Goal: Task Accomplishment & Management: Complete application form

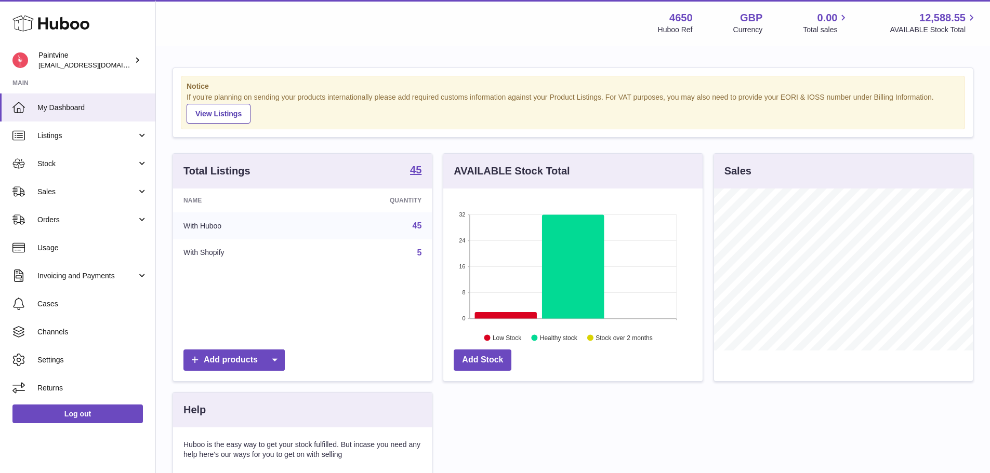
scroll to position [162, 259]
click at [70, 186] on link "Sales" at bounding box center [77, 192] width 155 height 28
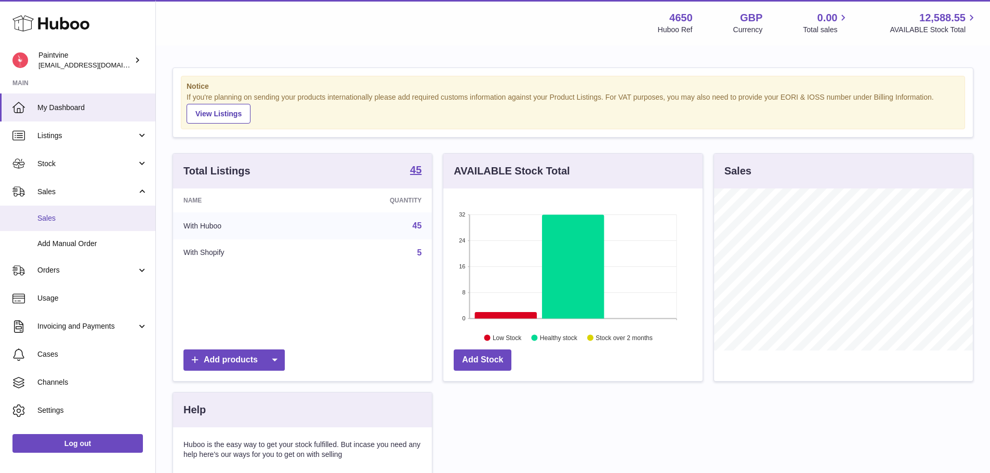
click at [72, 223] on link "Sales" at bounding box center [77, 218] width 155 height 25
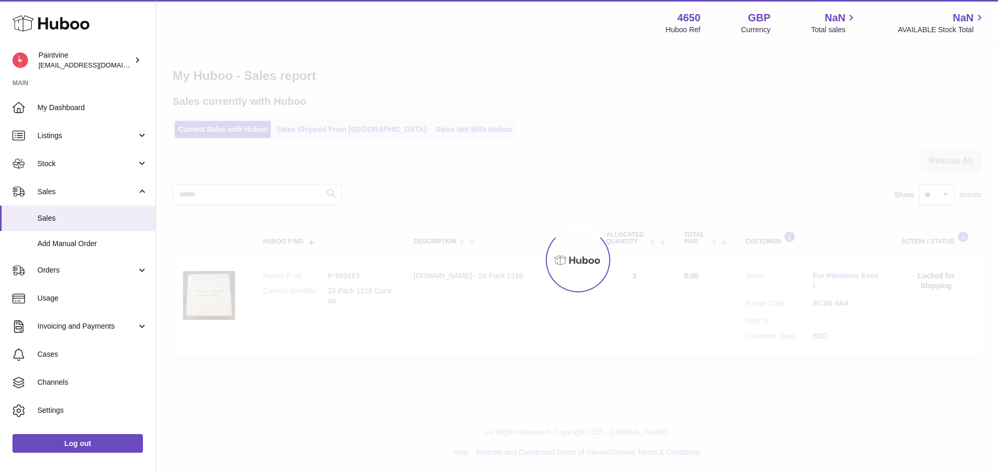
click at [302, 131] on div at bounding box center [577, 260] width 842 height 427
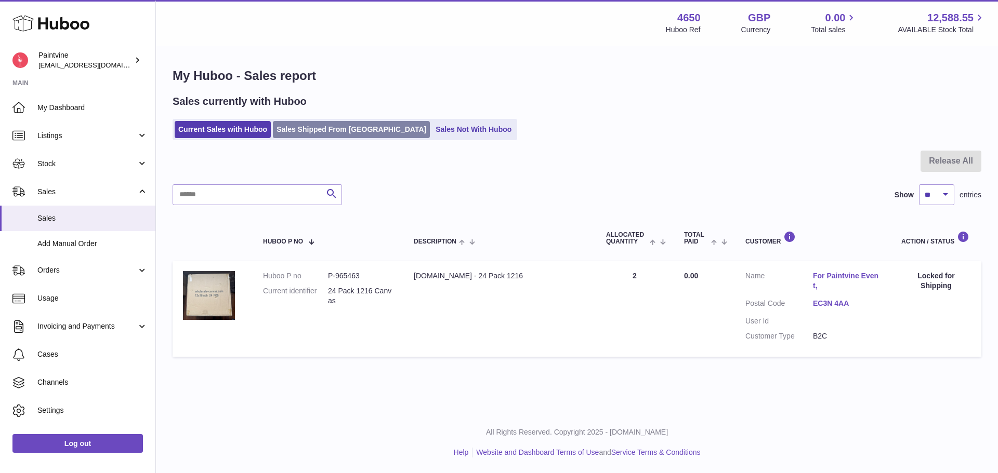
drag, startPoint x: 312, startPoint y: 113, endPoint x: 306, endPoint y: 134, distance: 21.1
click at [312, 114] on div "Sales currently with Huboo Current Sales with Huboo Sales Shipped From Huboo Sa…" at bounding box center [577, 118] width 809 height 46
click at [306, 134] on link "Sales Shipped From Huboo" at bounding box center [351, 129] width 157 height 17
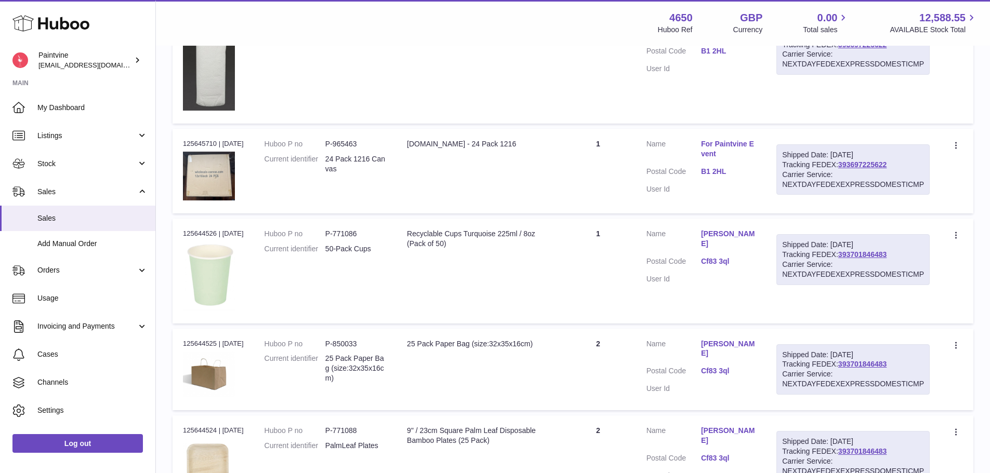
scroll to position [558, 0]
click at [713, 170] on link "B1 2HL" at bounding box center [728, 171] width 55 height 10
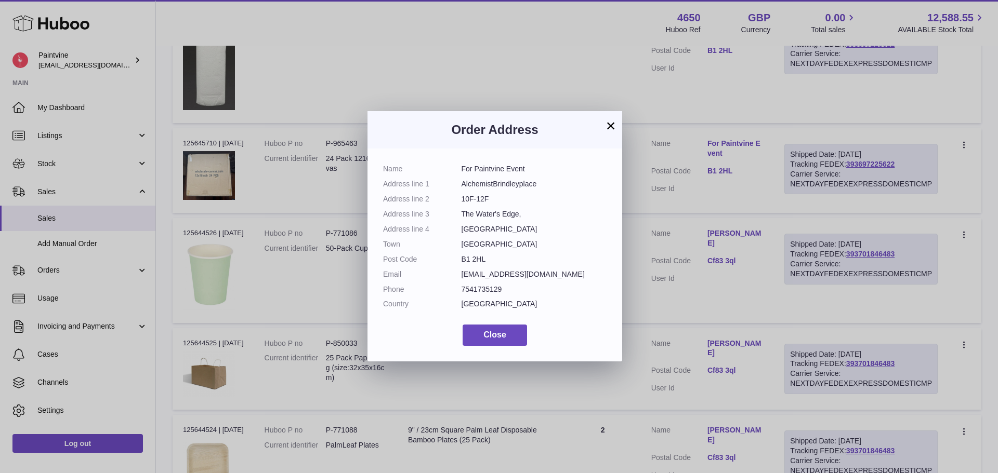
click at [618, 126] on div "Order Address" at bounding box center [494, 129] width 255 height 37
click at [614, 123] on button "×" at bounding box center [610, 126] width 12 height 12
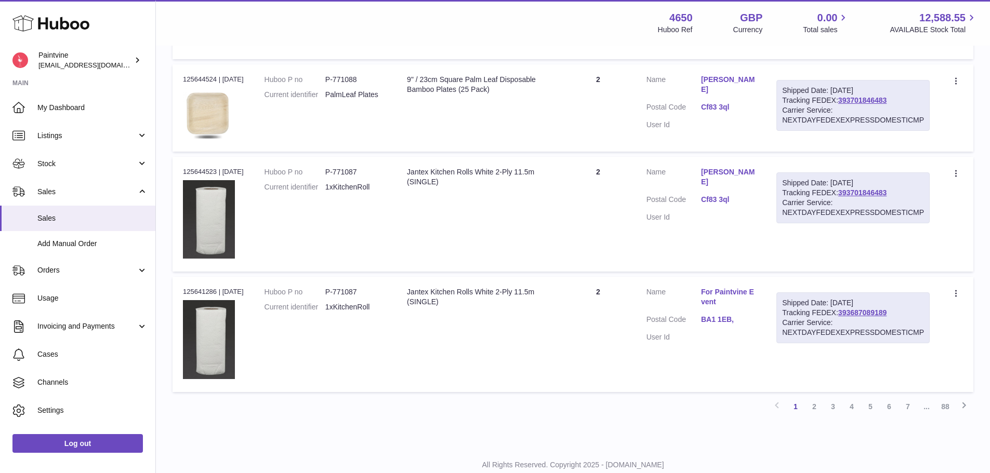
scroll to position [941, 0]
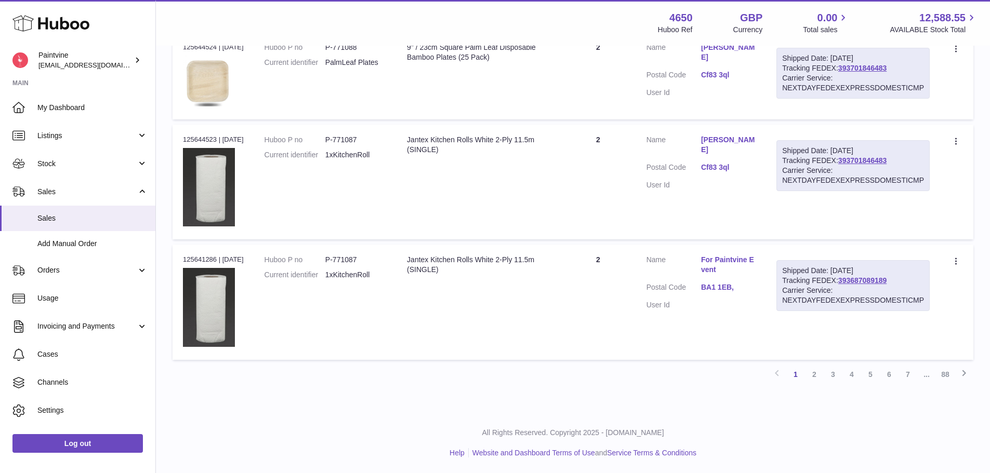
drag, startPoint x: 813, startPoint y: 373, endPoint x: 818, endPoint y: 372, distance: 5.3
click at [815, 373] on link "2" at bounding box center [814, 374] width 19 height 19
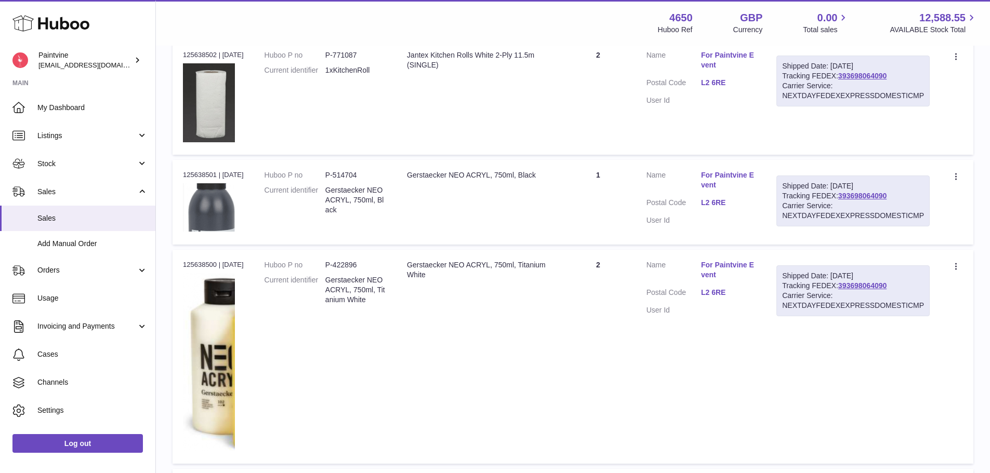
scroll to position [390, 0]
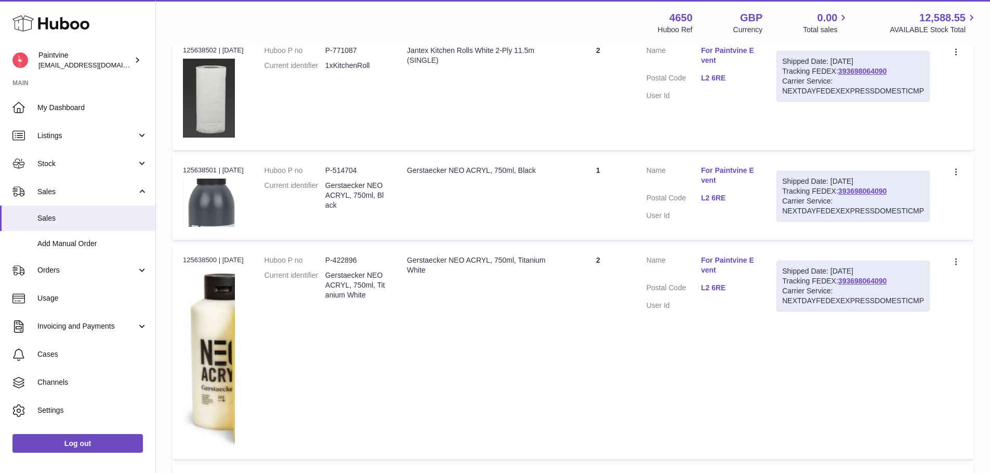
click at [716, 286] on link "L2 6RE" at bounding box center [728, 288] width 55 height 10
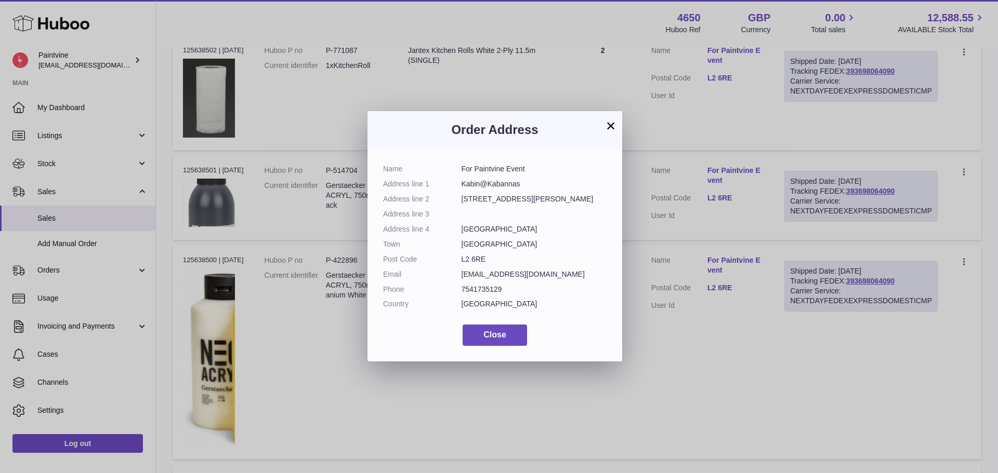
click at [612, 123] on button "×" at bounding box center [610, 126] width 12 height 12
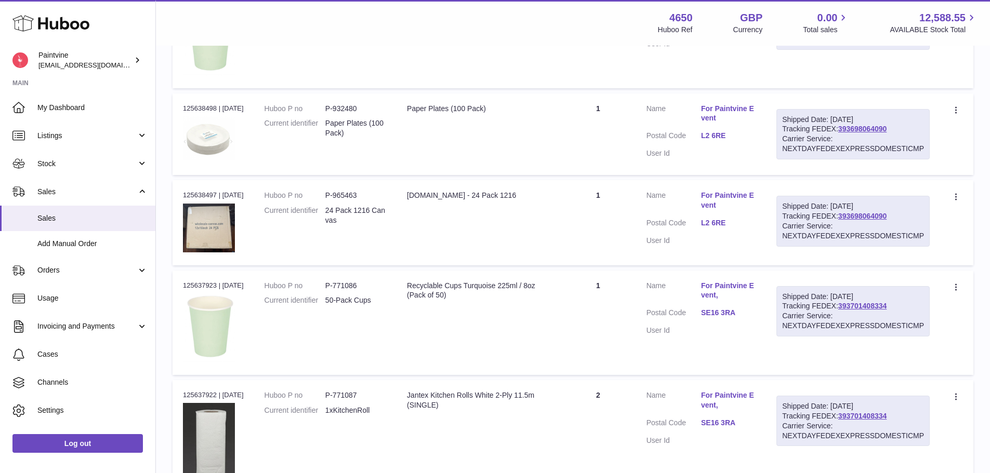
scroll to position [1007, 0]
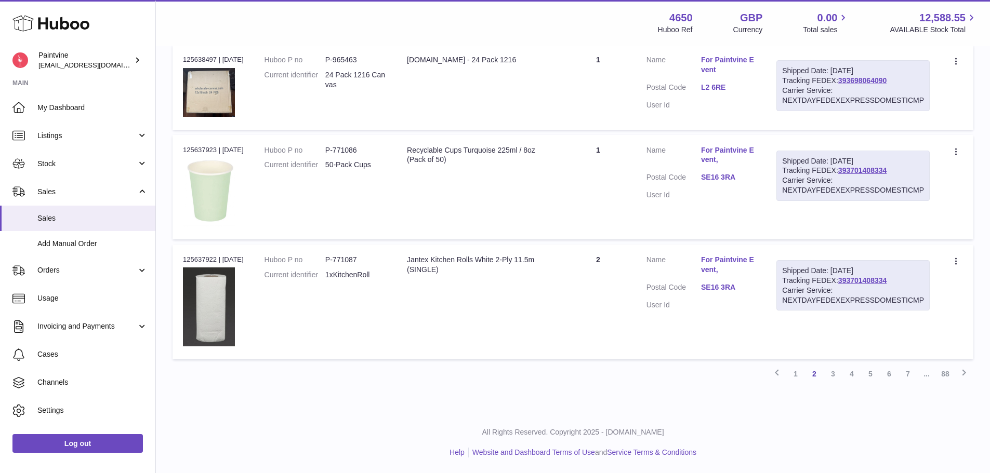
click at [718, 88] on link "L2 6RE" at bounding box center [728, 88] width 55 height 10
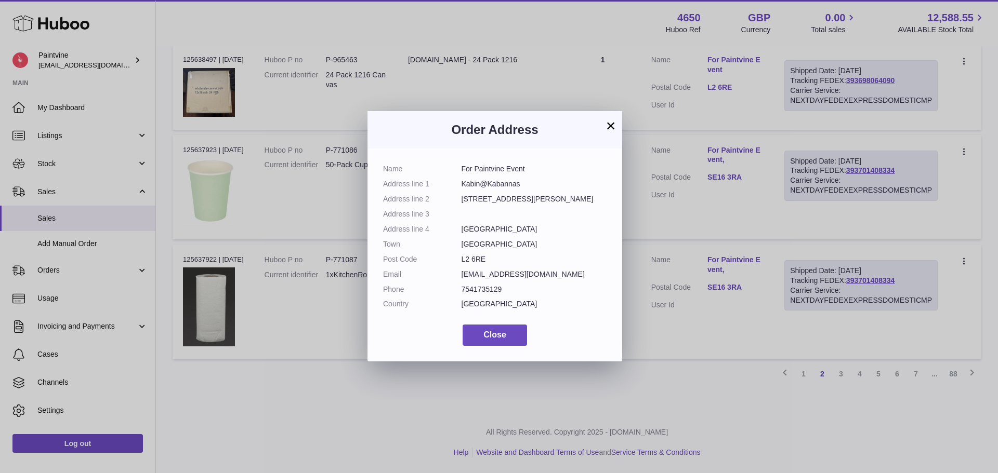
click at [614, 131] on button "×" at bounding box center [610, 126] width 12 height 12
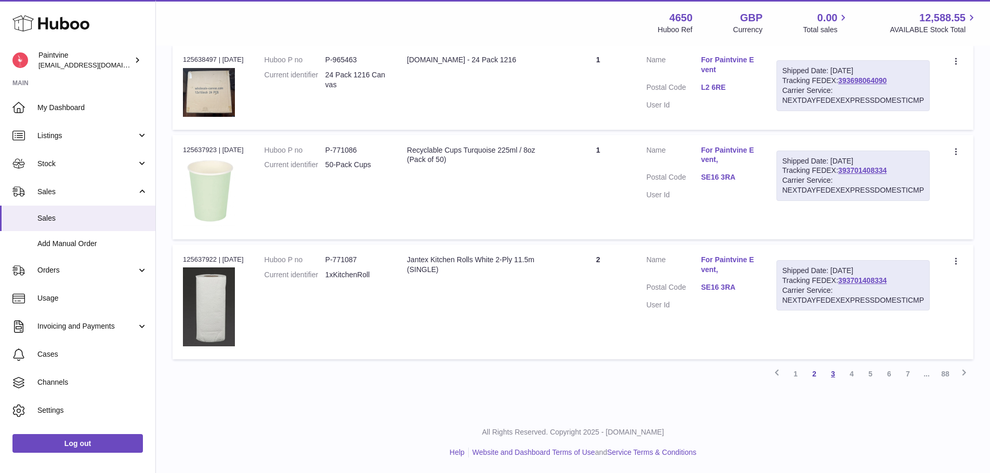
click at [829, 369] on link "3" at bounding box center [833, 374] width 19 height 19
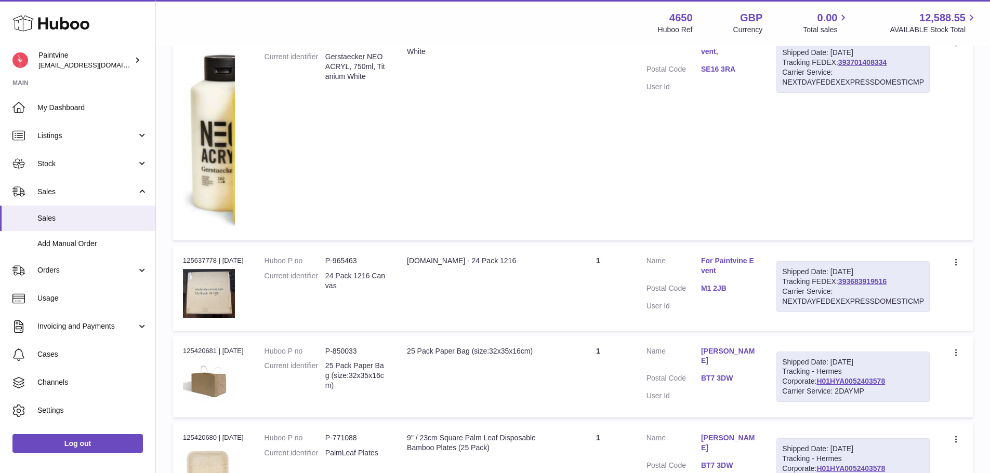
scroll to position [307, 0]
click at [712, 289] on link "M1 2JB" at bounding box center [728, 288] width 55 height 10
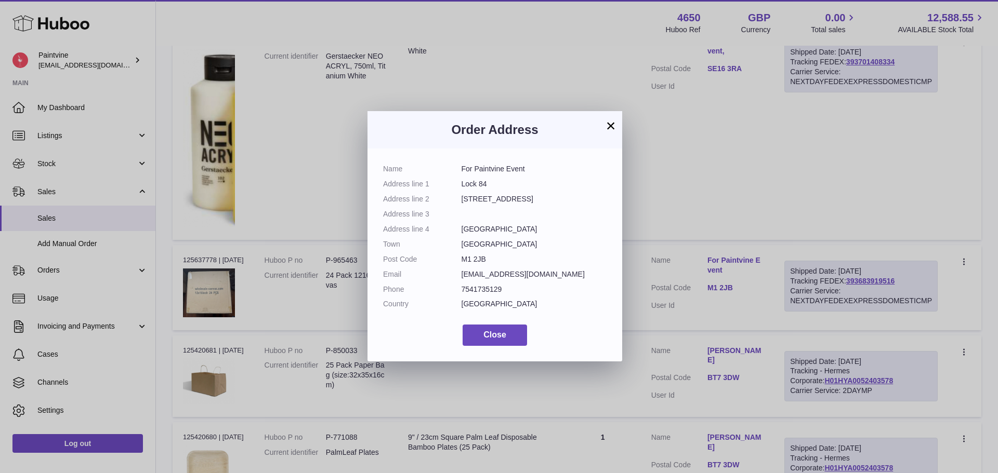
click at [616, 120] on button "×" at bounding box center [610, 126] width 12 height 12
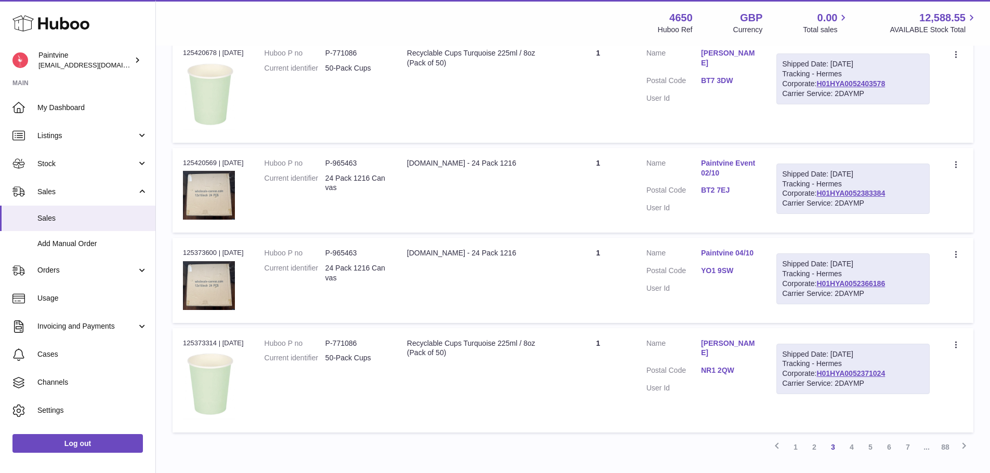
scroll to position [908, 0]
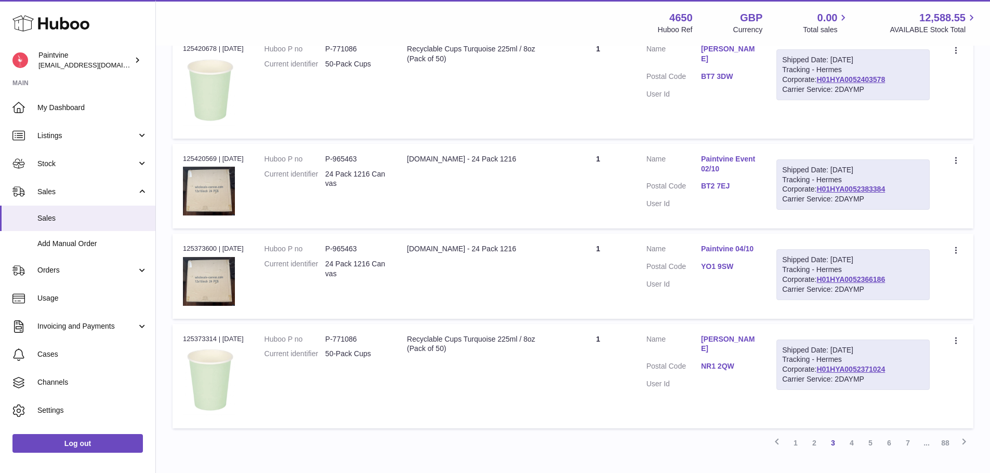
click at [722, 181] on dl "Customer Name Paintvine Event 02/10 Postal Code BT2 7EJ User Id" at bounding box center [701, 184] width 110 height 60
click at [723, 194] on dd "BT2 7EJ" at bounding box center [728, 187] width 55 height 12
click at [720, 188] on link "BT2 7EJ" at bounding box center [728, 186] width 55 height 10
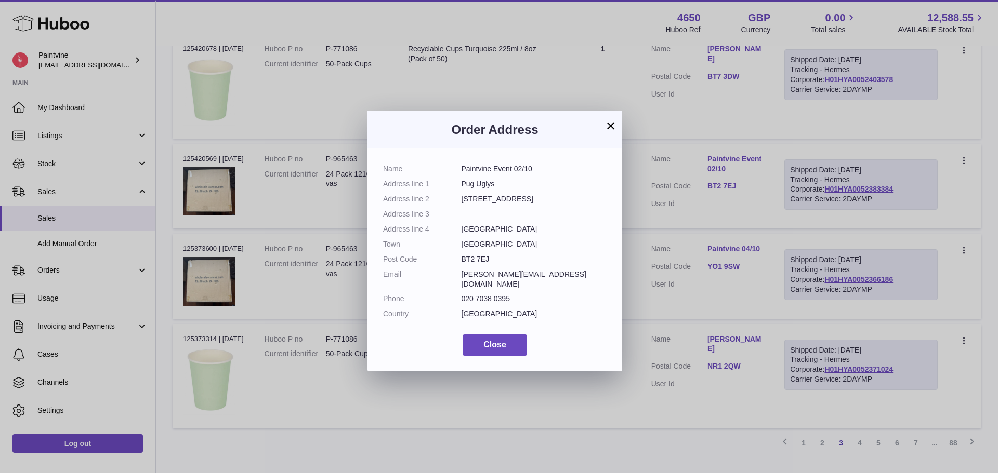
click at [607, 128] on button "×" at bounding box center [610, 126] width 12 height 12
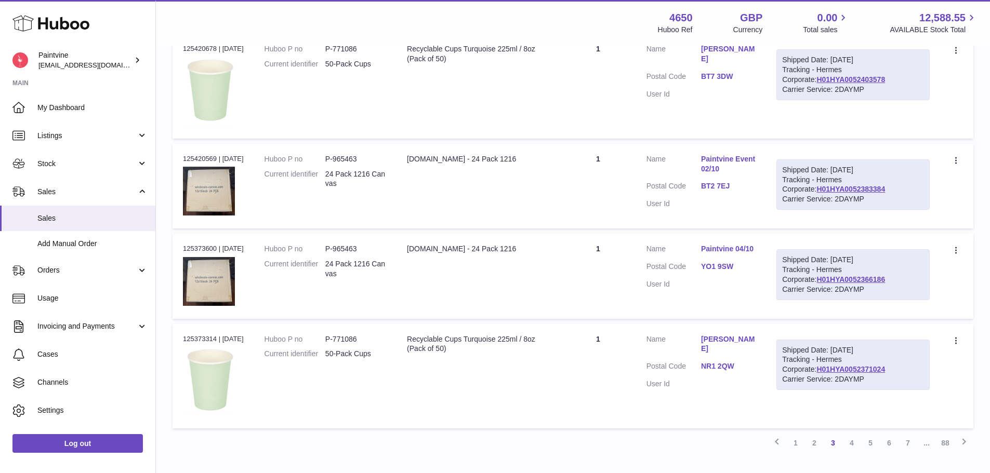
click at [707, 189] on link "BT2 7EJ" at bounding box center [728, 186] width 55 height 10
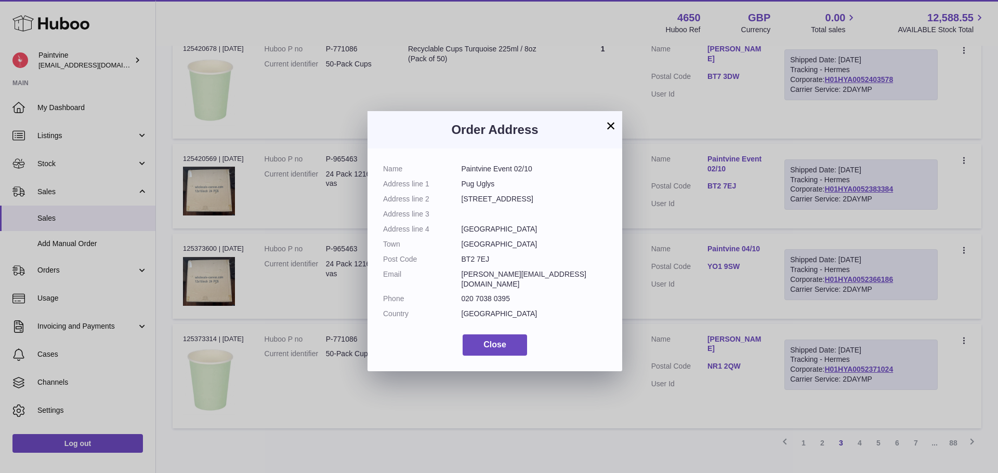
drag, startPoint x: 611, startPoint y: 126, endPoint x: 846, endPoint y: 194, distance: 244.9
click at [616, 128] on button "×" at bounding box center [610, 126] width 12 height 12
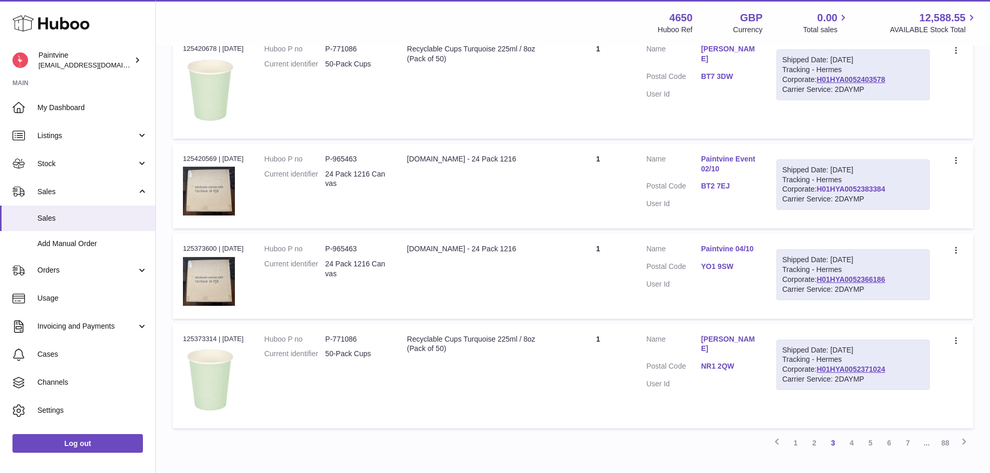
click at [833, 190] on link "H01HYA0052383384" at bounding box center [850, 189] width 69 height 8
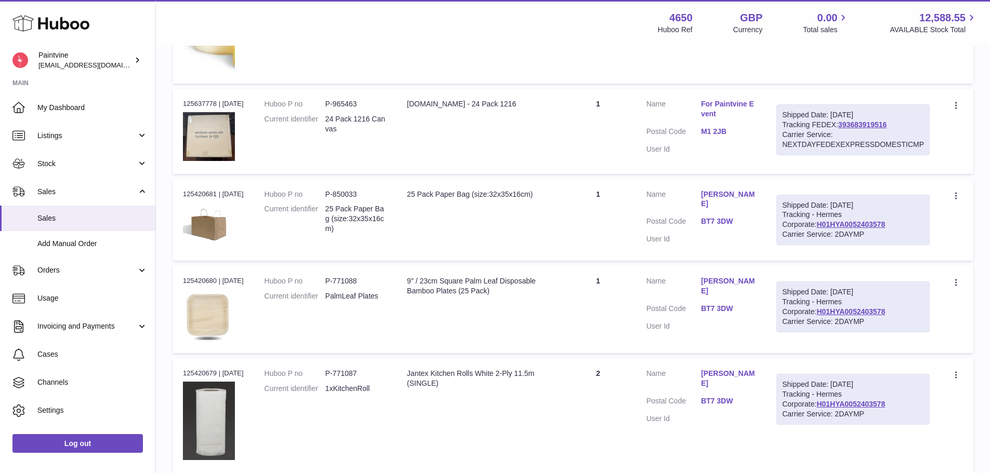
scroll to position [441, 0]
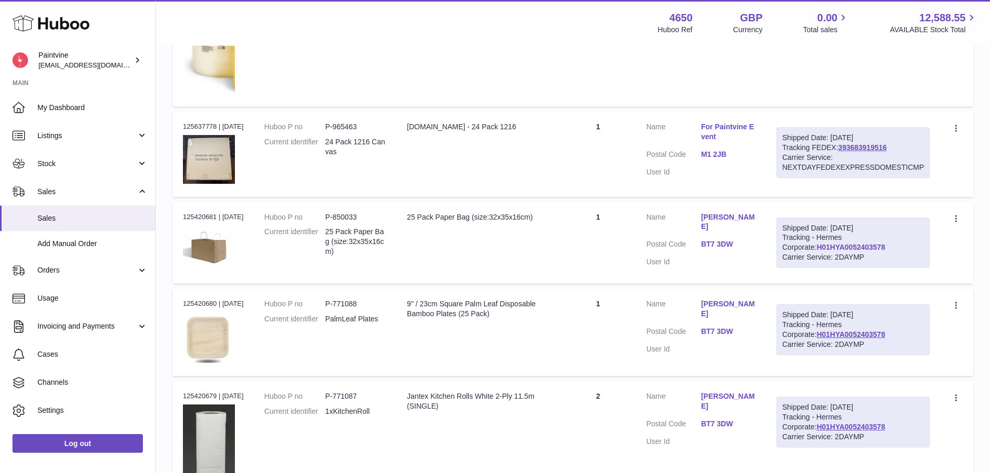
click at [816, 250] on link "H01HYA0052403578" at bounding box center [850, 247] width 69 height 8
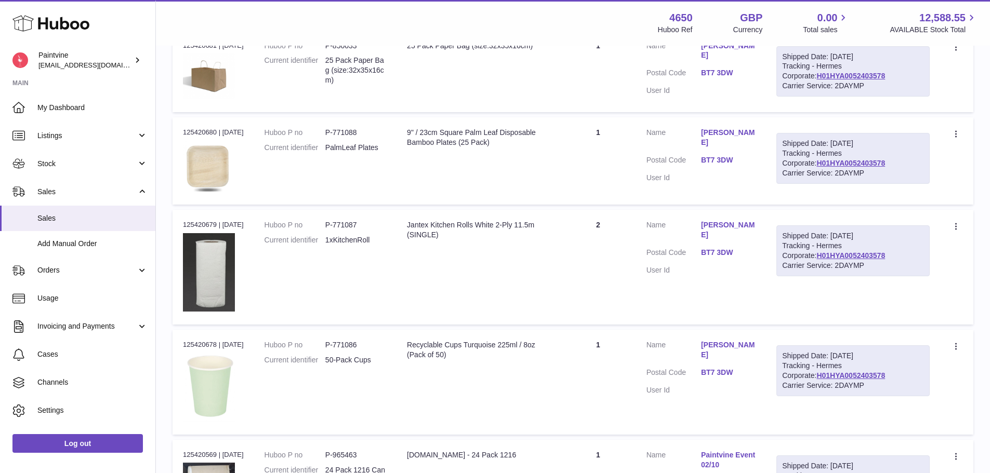
scroll to position [648, 0]
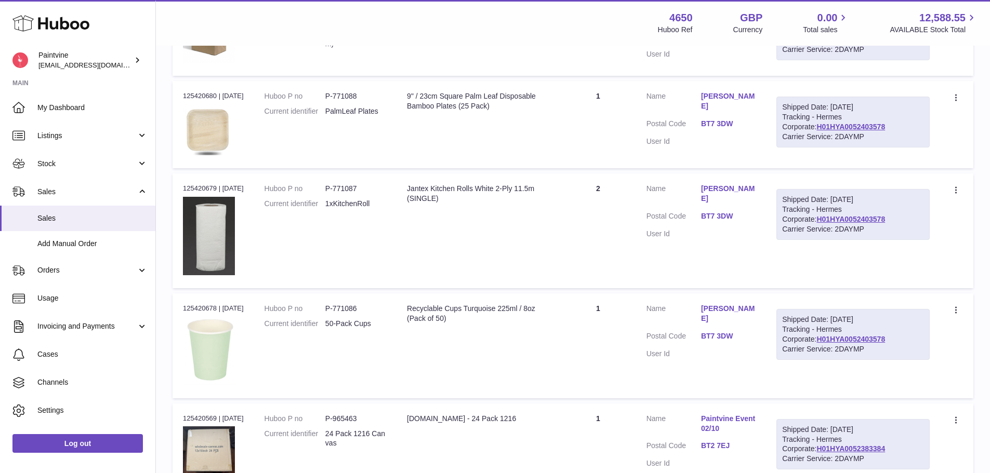
click at [711, 211] on link "BT7 3DW" at bounding box center [728, 216] width 55 height 10
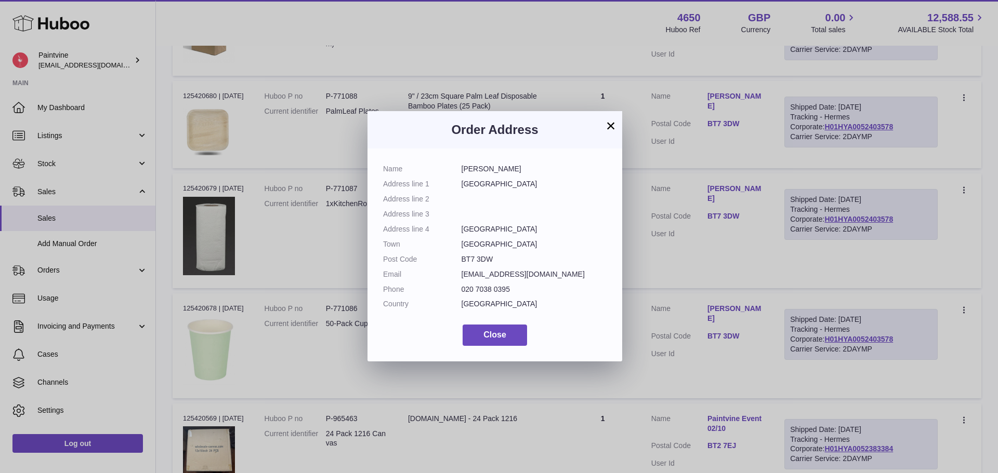
drag, startPoint x: 613, startPoint y: 125, endPoint x: 646, endPoint y: 110, distance: 36.5
click at [615, 125] on button "×" at bounding box center [610, 126] width 12 height 12
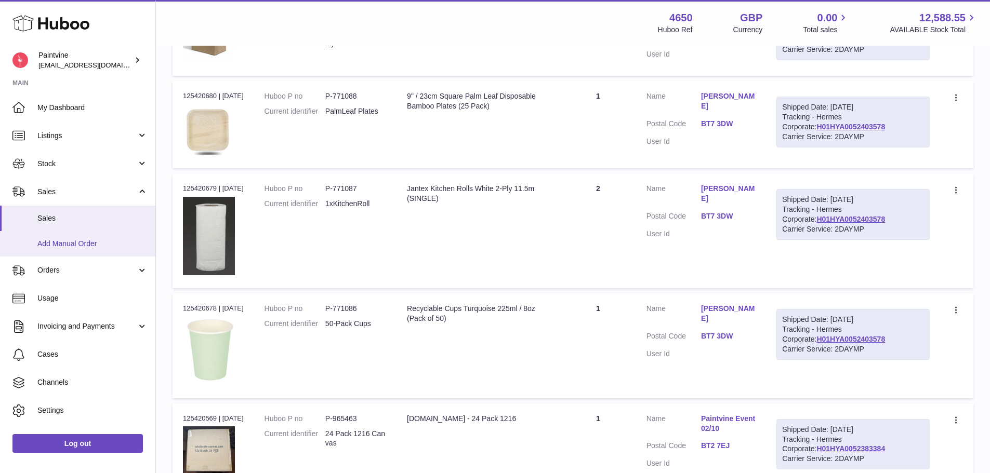
click at [62, 240] on span "Add Manual Order" at bounding box center [92, 244] width 110 height 10
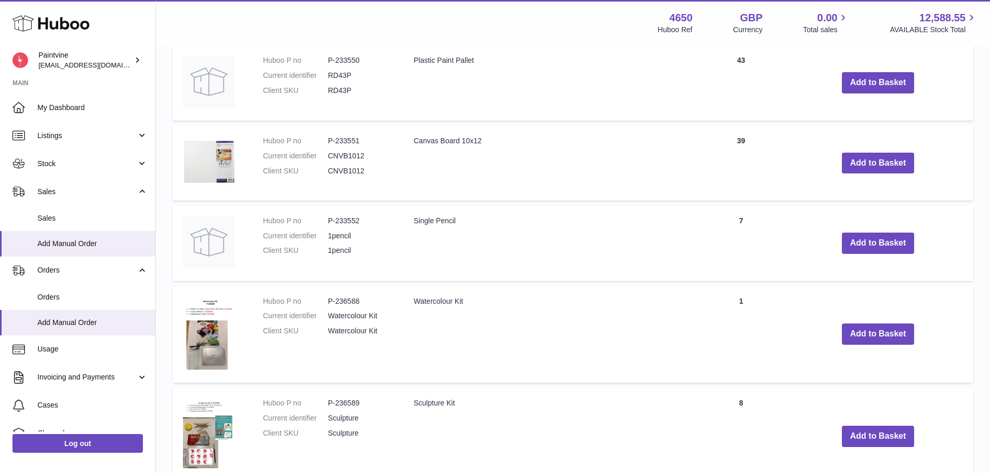
scroll to position [865, 0]
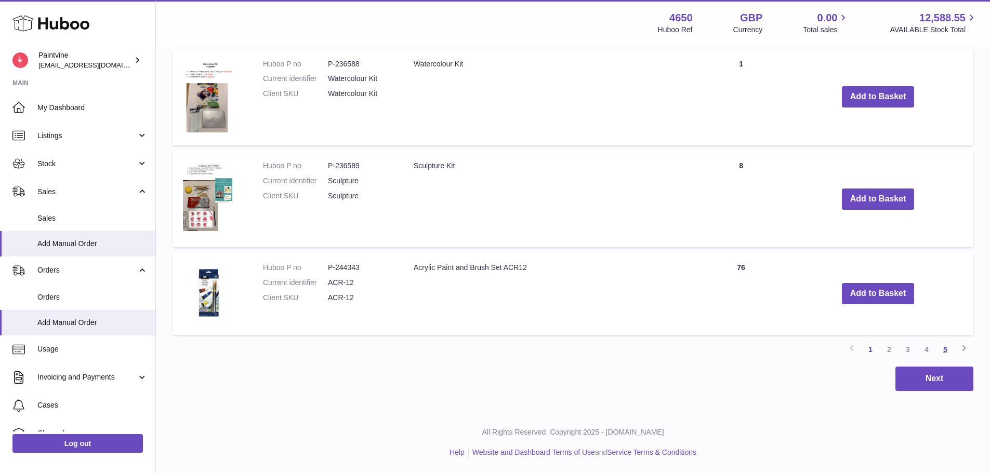
click at [947, 348] on link "5" at bounding box center [945, 349] width 19 height 19
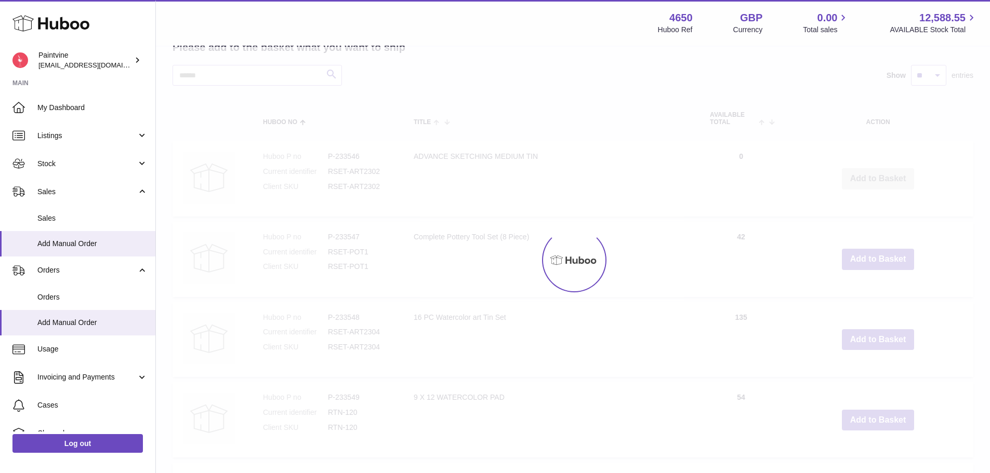
scroll to position [47, 0]
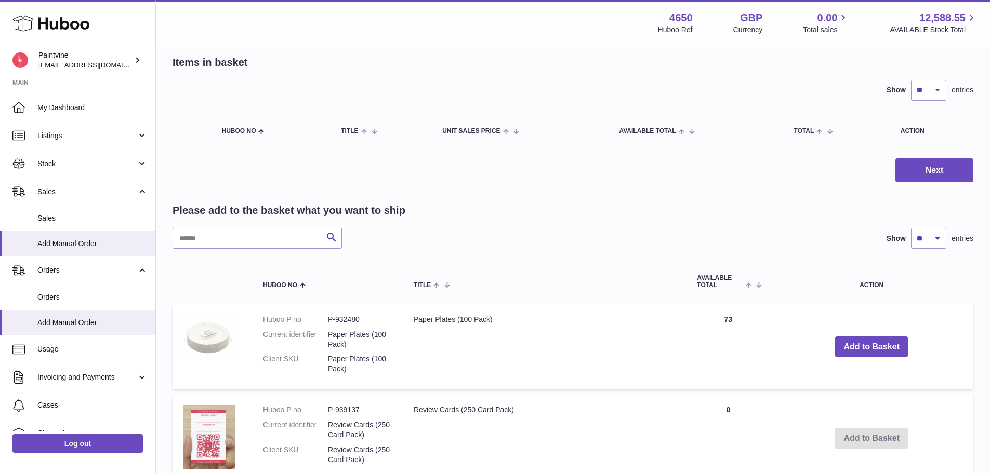
drag, startPoint x: 484, startPoint y: 32, endPoint x: 492, endPoint y: 40, distance: 11.8
click at [484, 31] on div "Menu Huboo 4650 Huboo Ref GBP Currency 0.00 Total sales 12,588.55 AVAILABLE Sto…" at bounding box center [572, 23] width 809 height 24
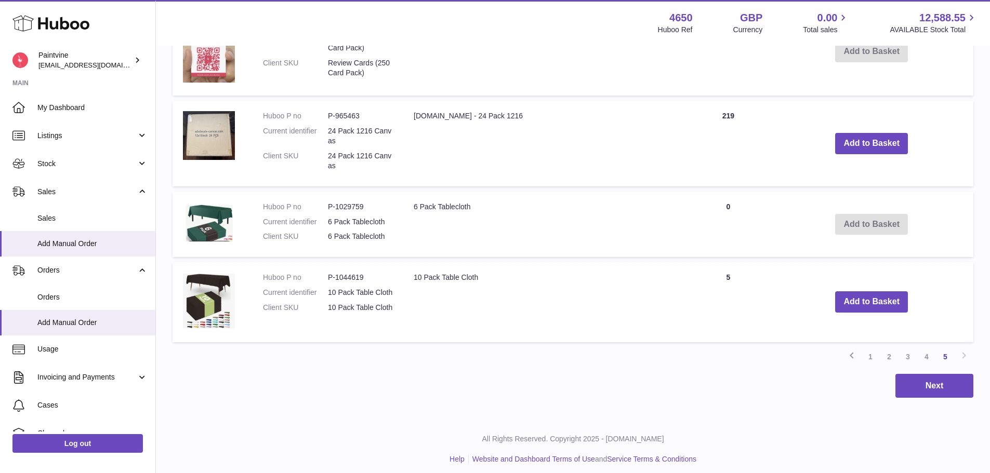
scroll to position [441, 0]
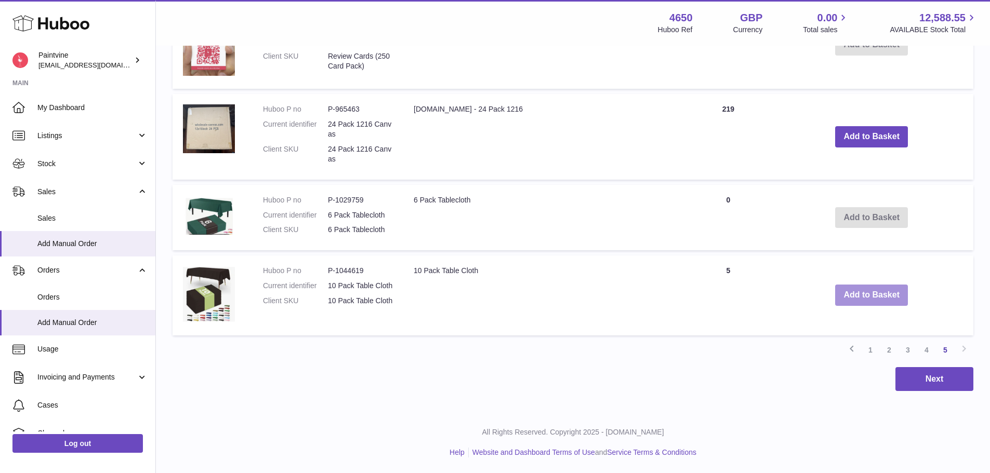
click at [888, 300] on button "Add to Basket" at bounding box center [871, 295] width 73 height 21
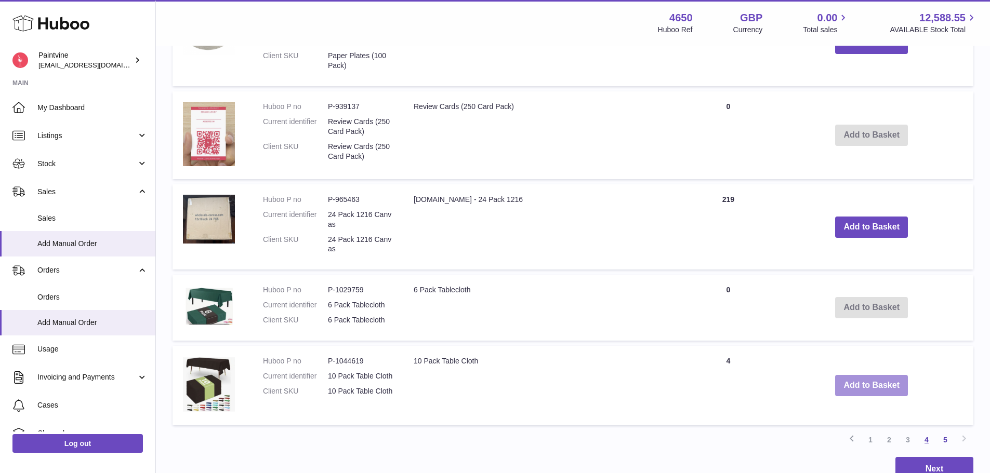
scroll to position [531, 0]
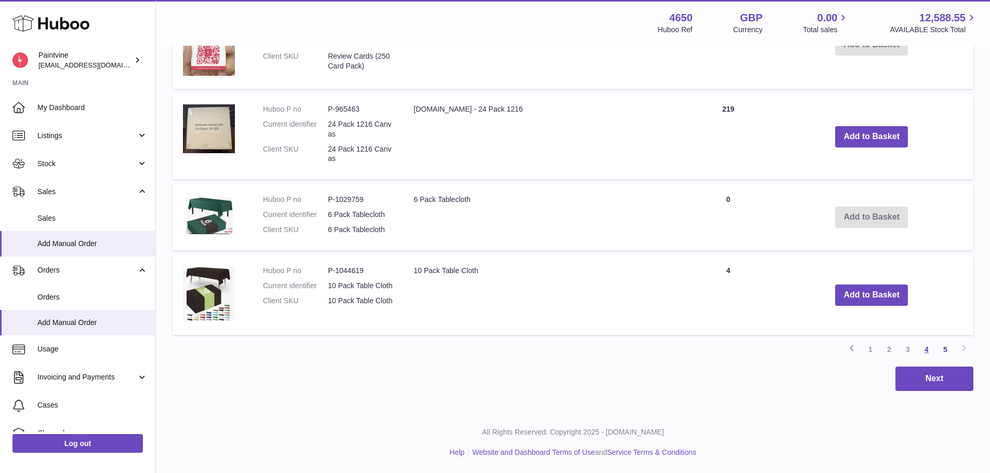
click at [923, 348] on link "4" at bounding box center [926, 349] width 19 height 19
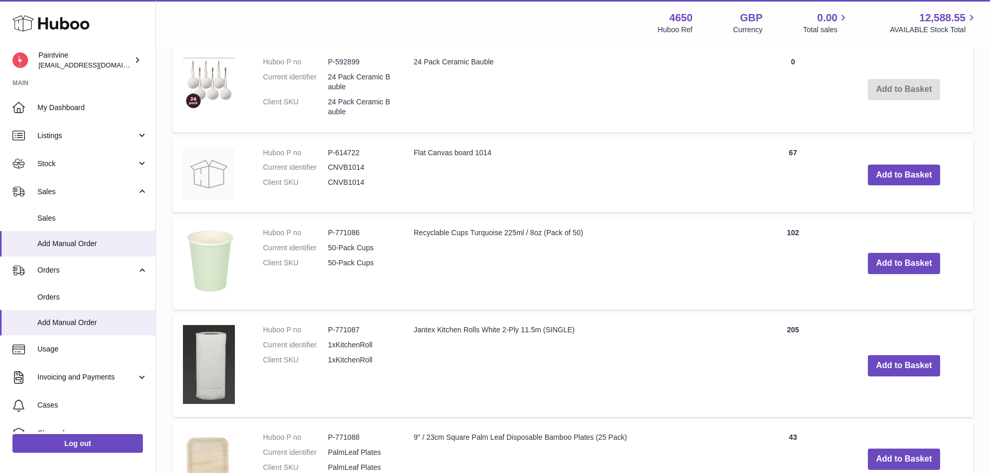
scroll to position [774, 0]
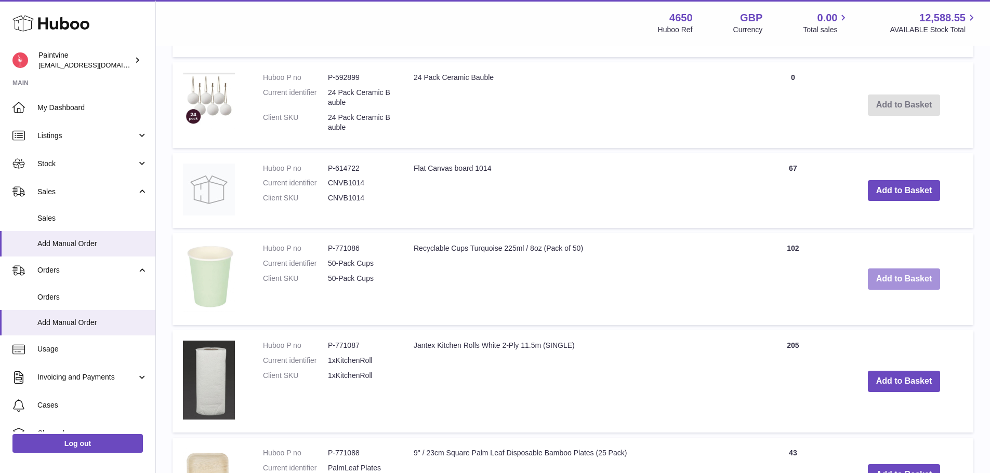
click at [911, 276] on button "Add to Basket" at bounding box center [904, 279] width 73 height 21
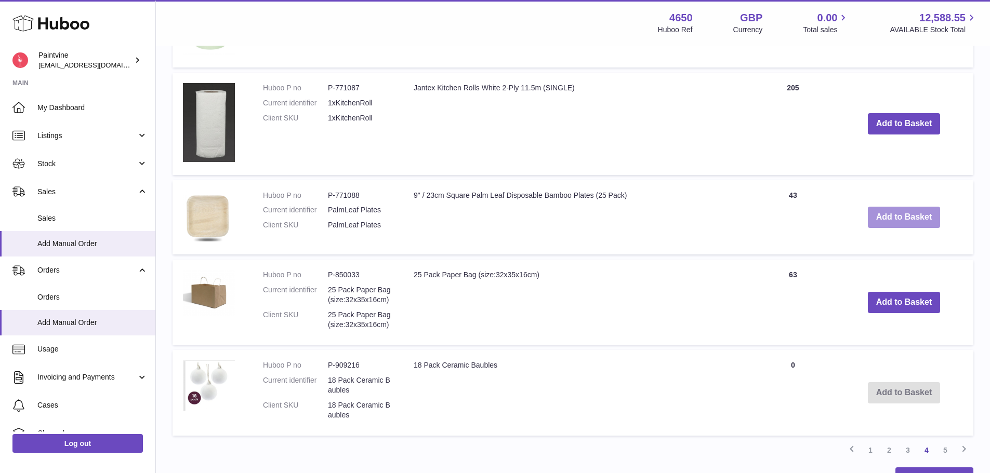
scroll to position [1131, 0]
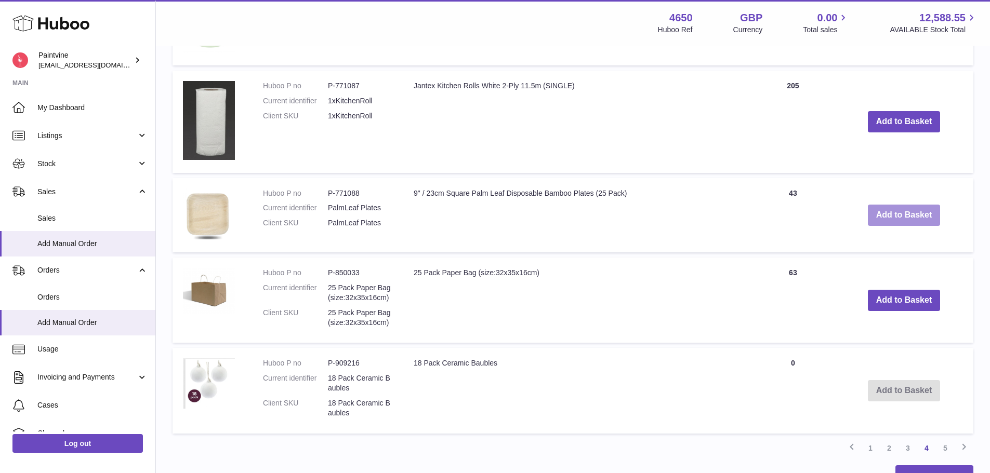
click at [909, 214] on button "Add to Basket" at bounding box center [904, 215] width 73 height 21
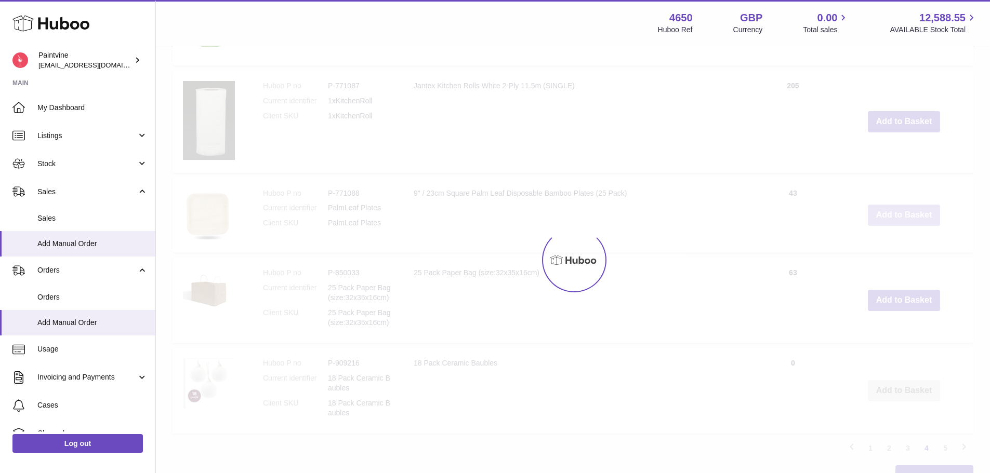
scroll to position [1211, 0]
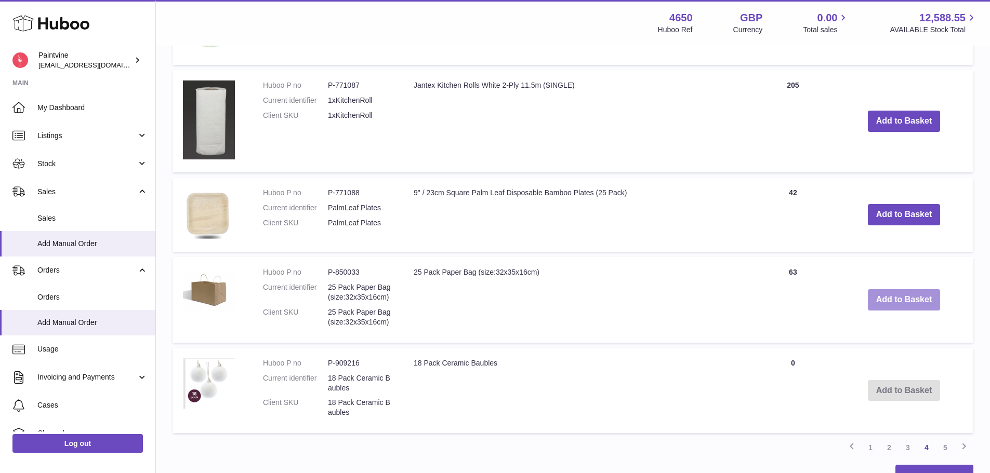
click at [894, 306] on button "Add to Basket" at bounding box center [904, 299] width 73 height 21
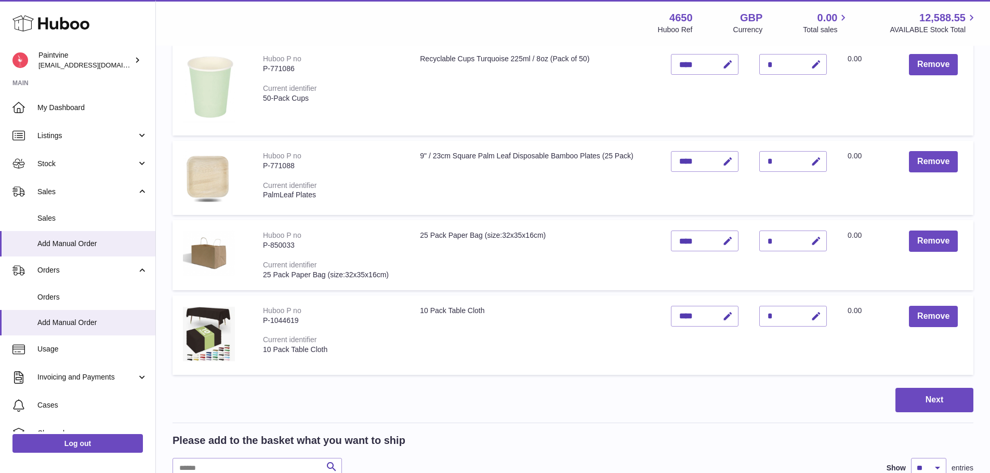
scroll to position [158, 0]
drag, startPoint x: 926, startPoint y: 406, endPoint x: 915, endPoint y: 399, distance: 13.1
click at [924, 406] on button "Next" at bounding box center [934, 401] width 78 height 24
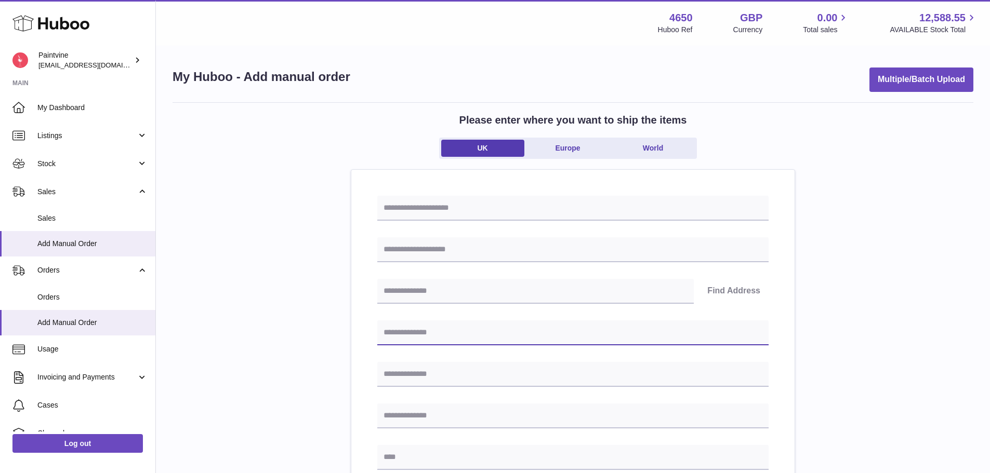
drag, startPoint x: 432, startPoint y: 336, endPoint x: 441, endPoint y: 340, distance: 9.6
click at [432, 336] on input "text" at bounding box center [572, 333] width 391 height 25
paste input "**********"
drag, startPoint x: 506, startPoint y: 333, endPoint x: 489, endPoint y: 305, distance: 32.8
click at [481, 332] on input "**********" at bounding box center [572, 333] width 391 height 25
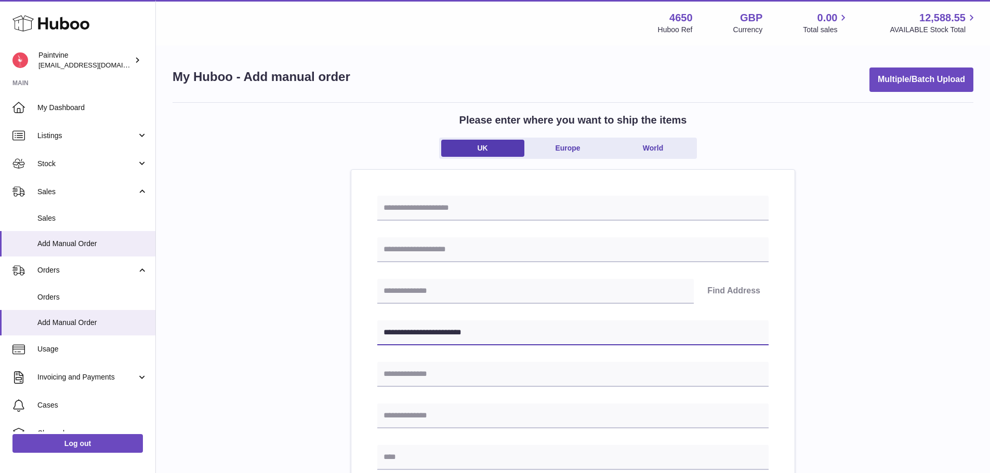
type input "**********"
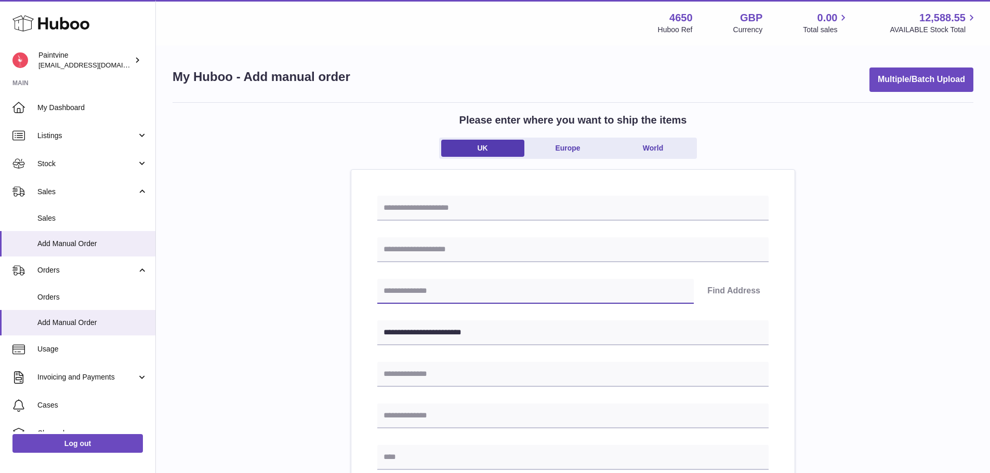
click at [485, 286] on input "text" at bounding box center [535, 291] width 316 height 25
paste input "*******"
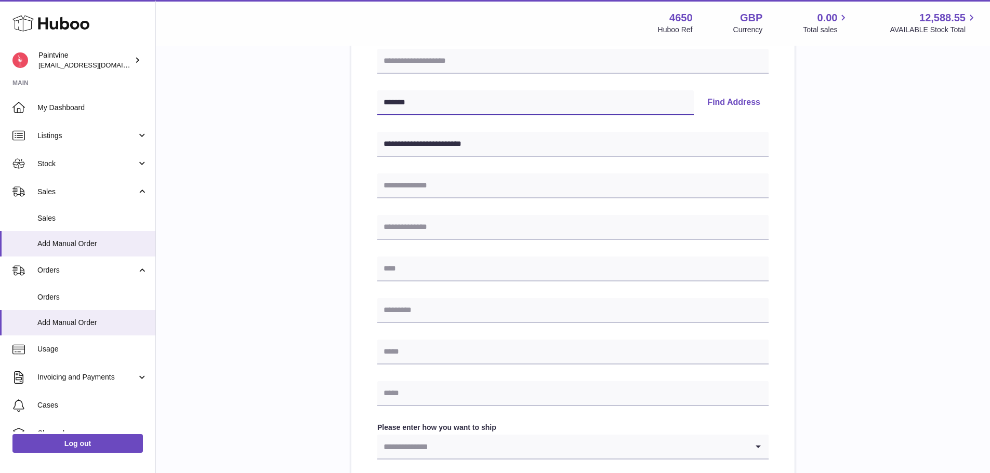
scroll to position [208, 0]
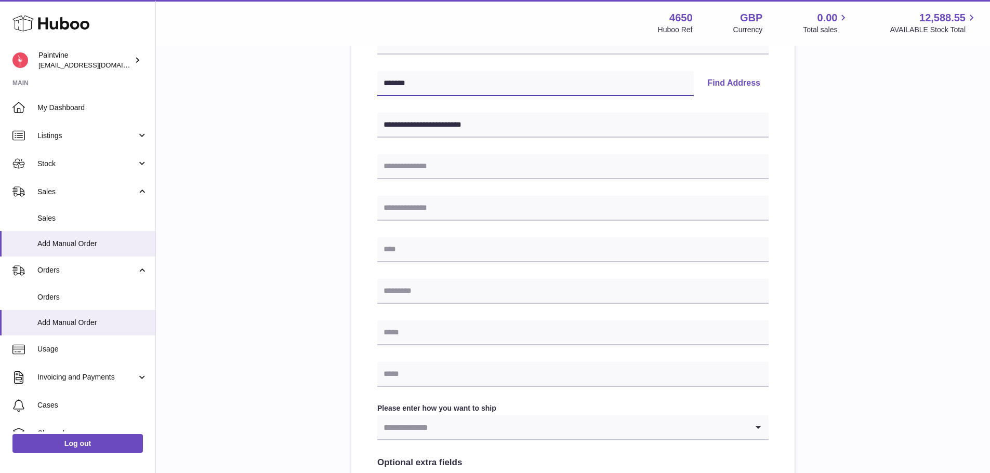
type input "*******"
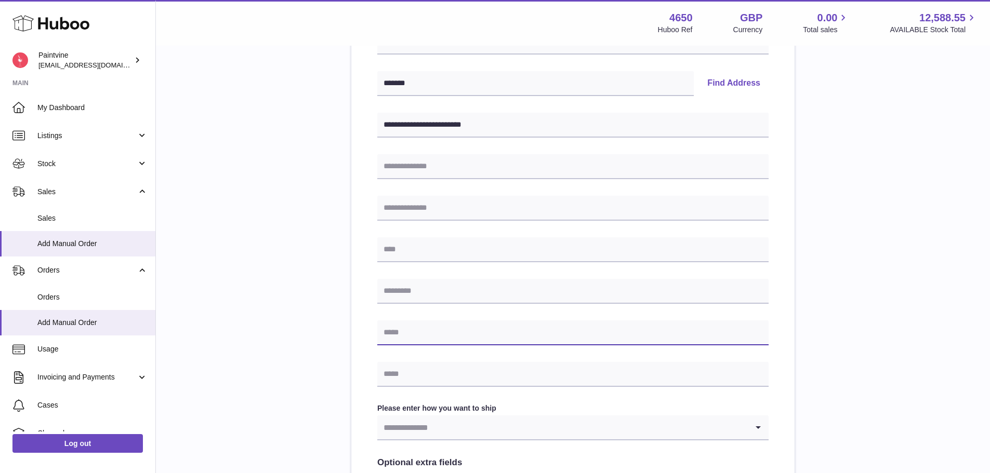
click at [427, 336] on input "text" at bounding box center [572, 333] width 391 height 25
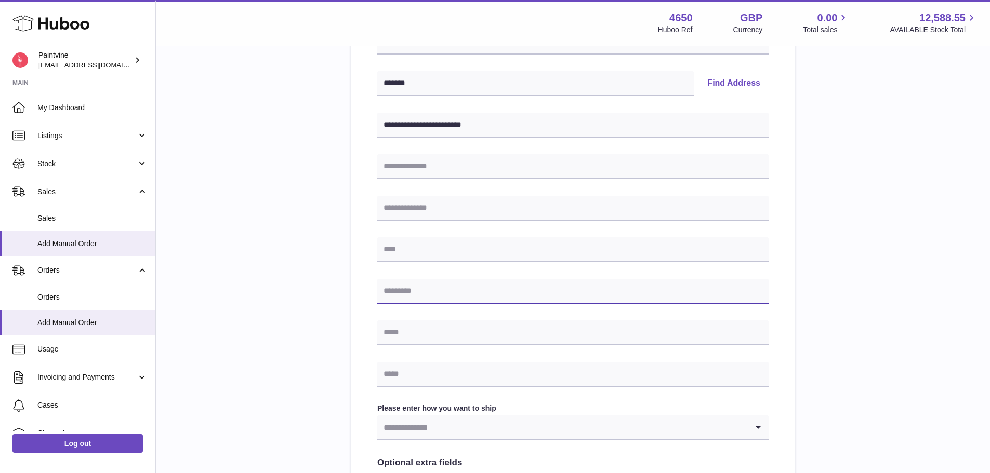
drag, startPoint x: 400, startPoint y: 303, endPoint x: 411, endPoint y: 303, distance: 10.4
click at [401, 303] on input "text" at bounding box center [572, 291] width 391 height 25
paste input "*******"
type input "*******"
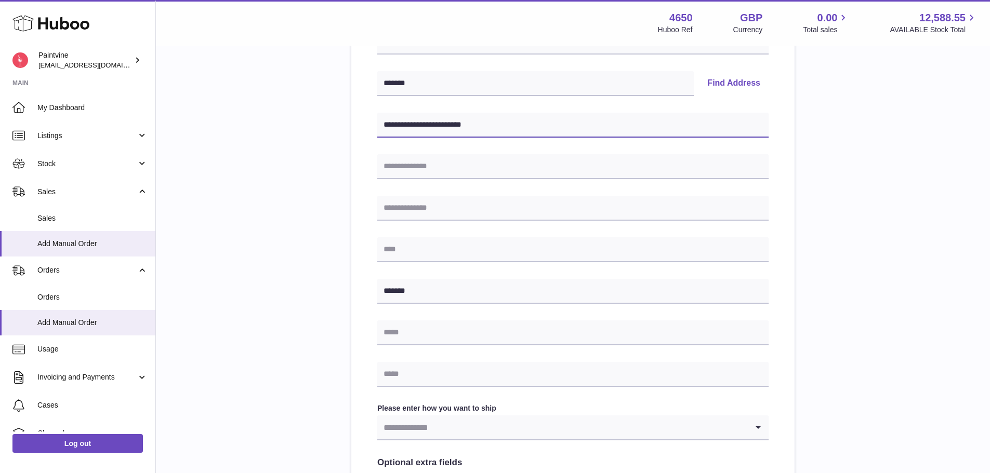
click at [457, 124] on input "**********" at bounding box center [572, 125] width 391 height 25
click at [478, 125] on input "**********" at bounding box center [572, 125] width 391 height 25
type input "**********"
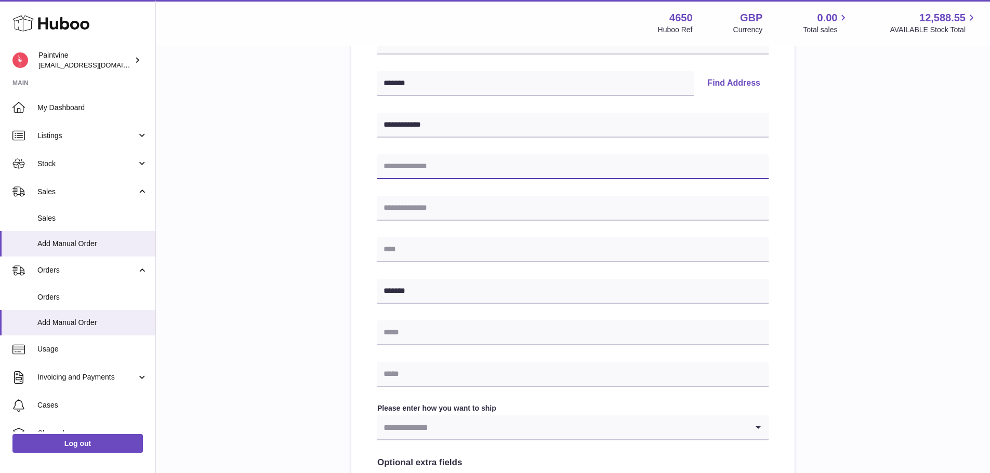
click at [462, 164] on input "text" at bounding box center [572, 166] width 391 height 25
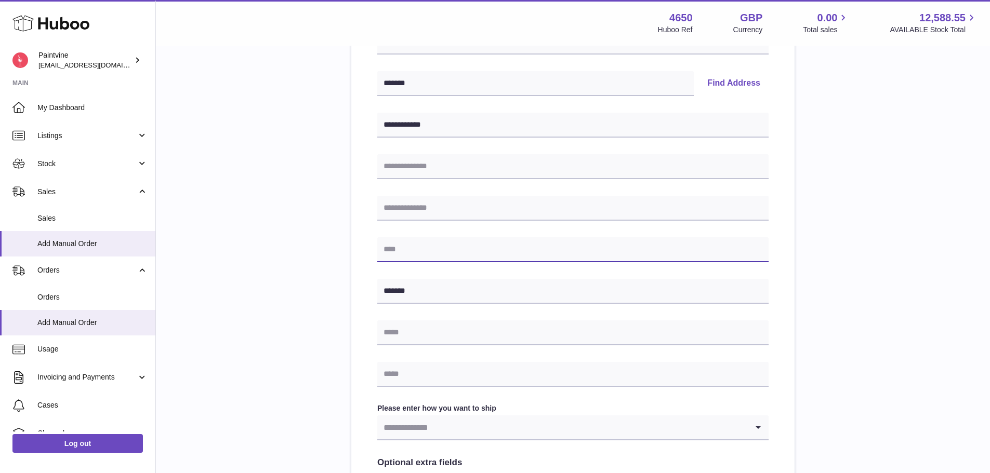
drag, startPoint x: 406, startPoint y: 254, endPoint x: 426, endPoint y: 246, distance: 20.6
click at [406, 254] on input "text" at bounding box center [572, 249] width 391 height 25
paste input "*********"
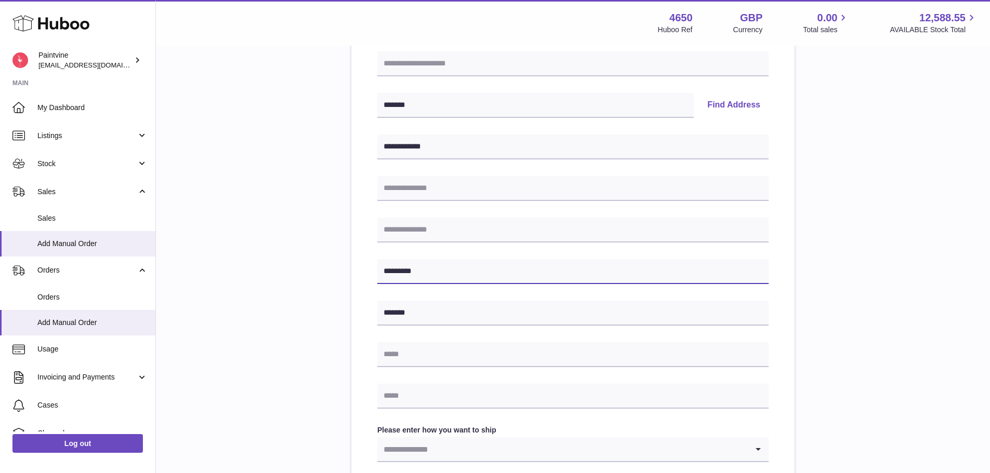
scroll to position [156, 0]
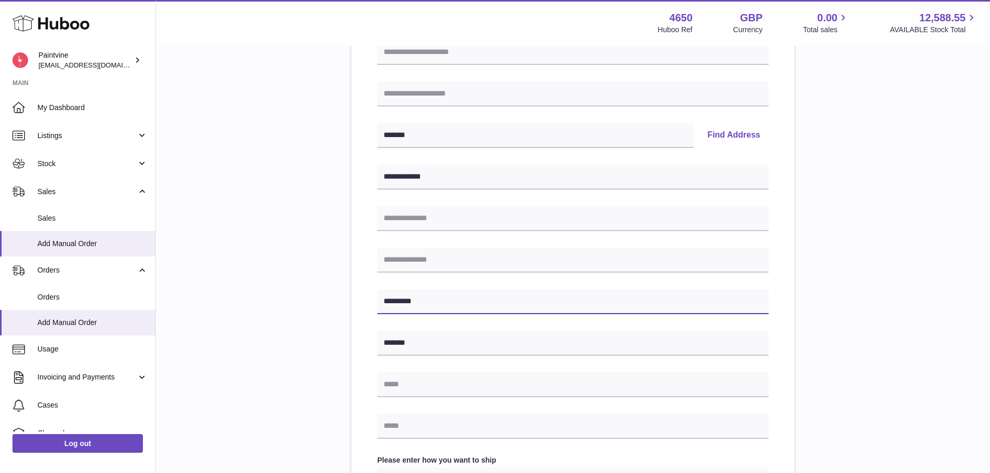
type input "*********"
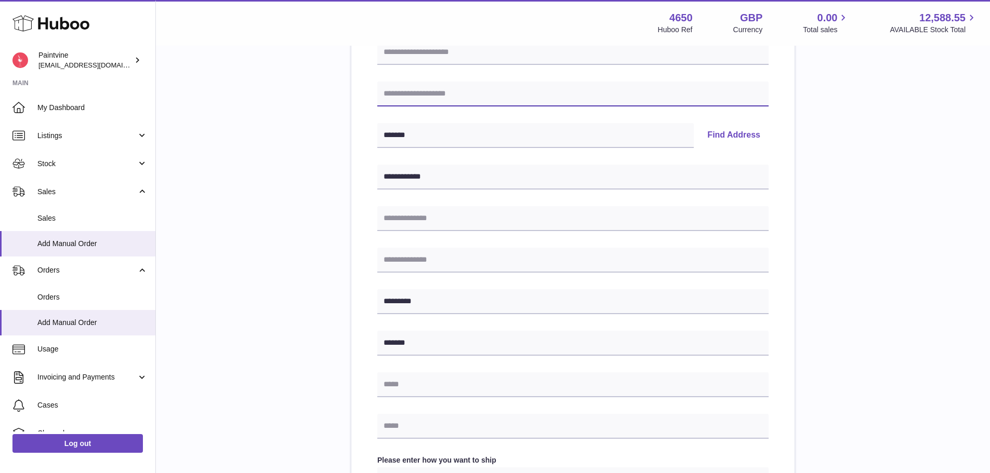
click at [420, 97] on input "text" at bounding box center [572, 94] width 391 height 25
type input "**********"
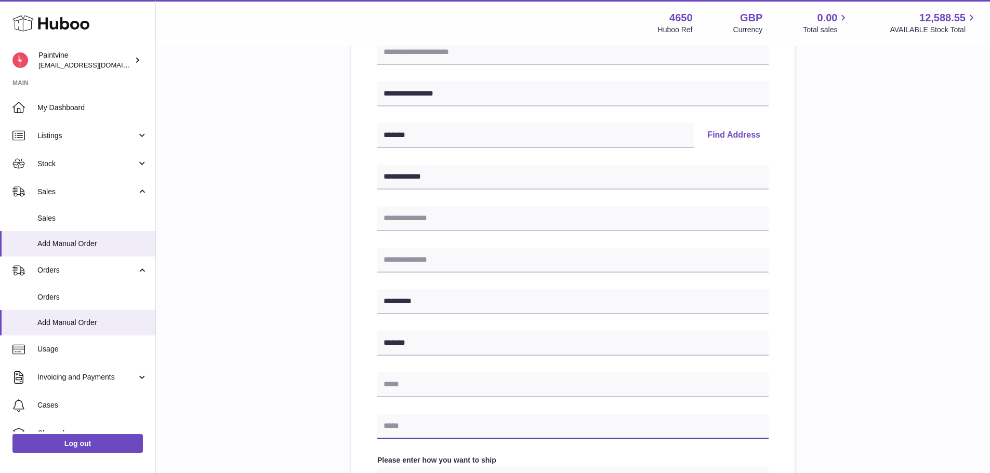
click at [398, 430] on input "text" at bounding box center [572, 426] width 391 height 25
paste input "**********"
type input "**********"
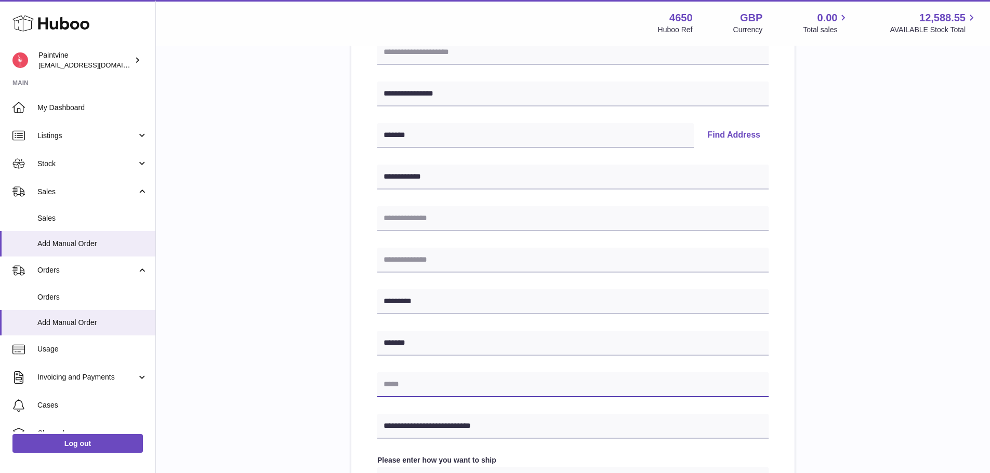
click at [393, 375] on input "text" at bounding box center [572, 385] width 391 height 25
type input "**********"
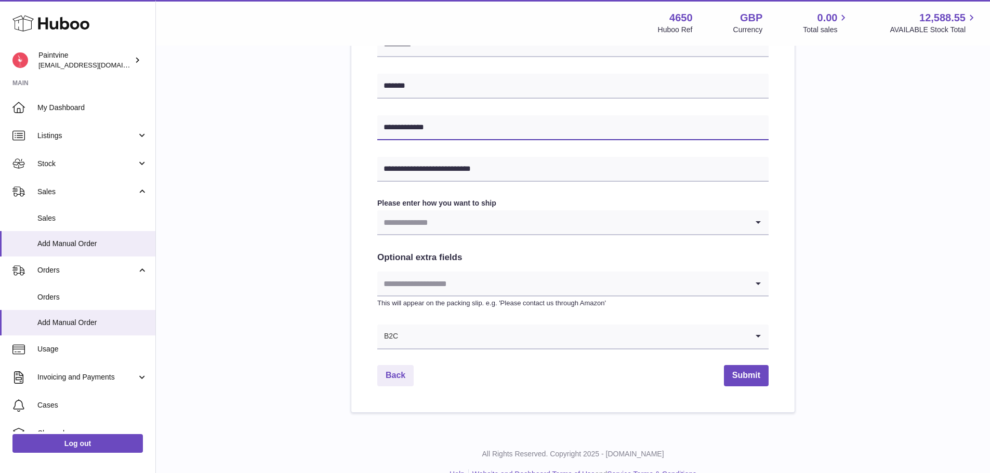
scroll to position [416, 0]
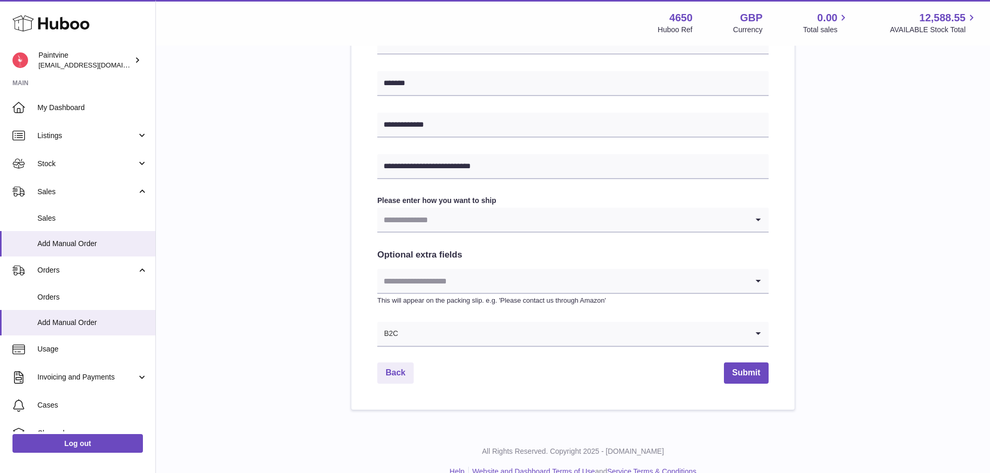
click at [407, 221] on input "Search for option" at bounding box center [562, 220] width 370 height 24
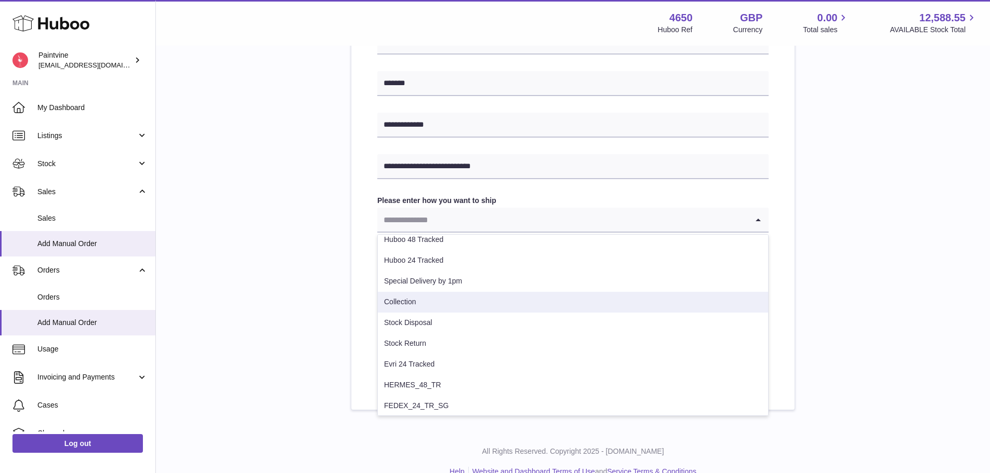
scroll to position [136, 0]
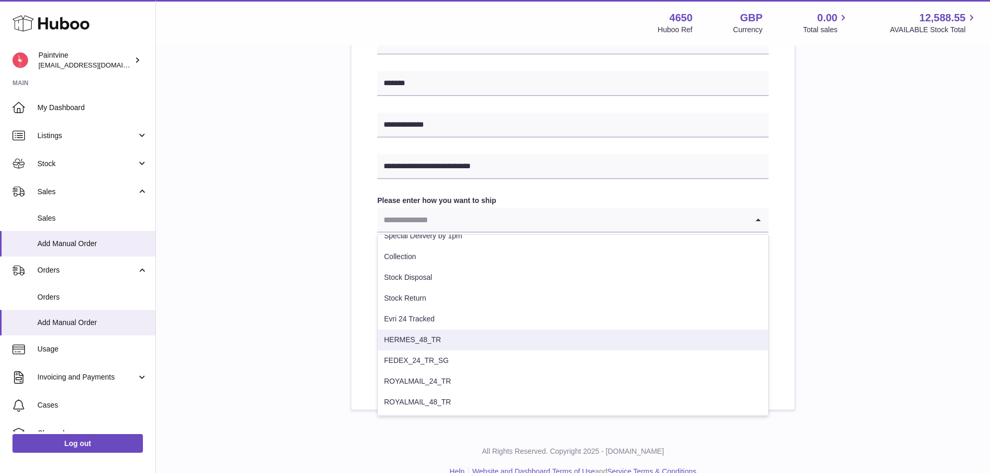
drag, startPoint x: 407, startPoint y: 337, endPoint x: 428, endPoint y: 323, distance: 25.1
click at [407, 337] on li "HERMES_48_TR" at bounding box center [573, 340] width 390 height 21
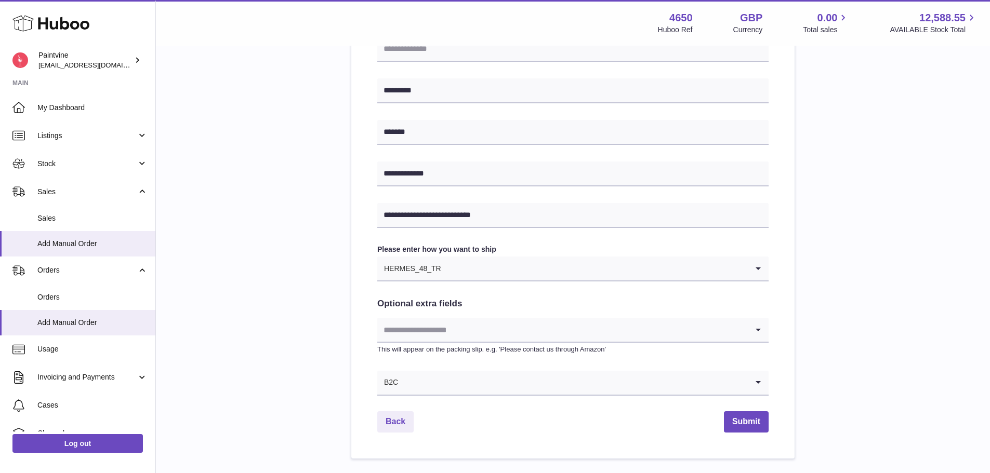
scroll to position [364, 0]
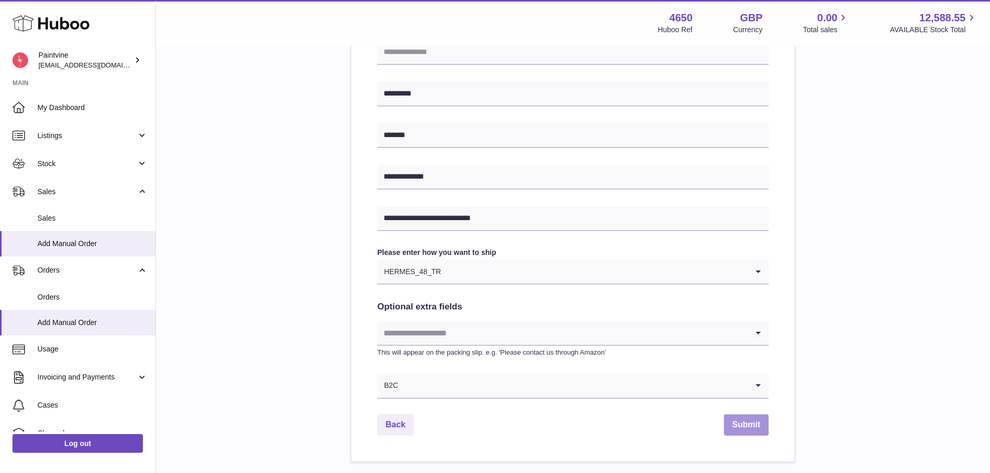
drag, startPoint x: 749, startPoint y: 418, endPoint x: 867, endPoint y: 293, distance: 172.8
click at [749, 417] on button "Submit" at bounding box center [746, 425] width 45 height 21
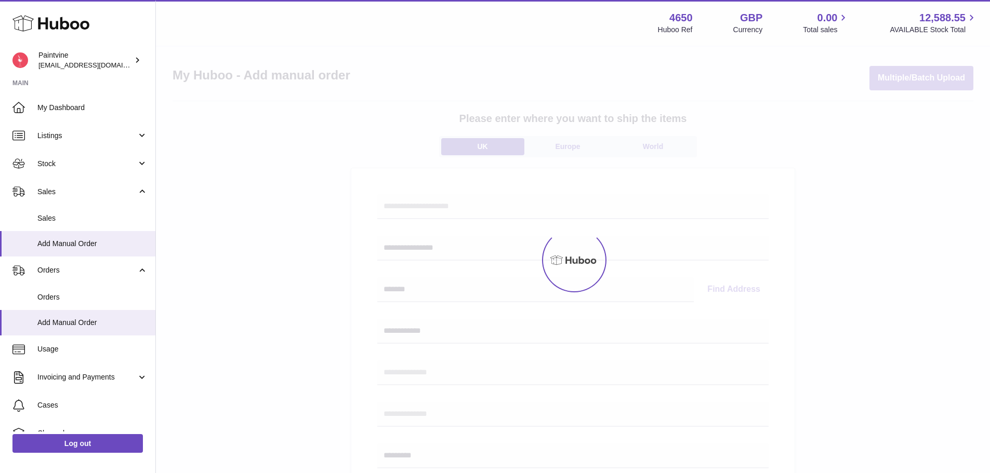
scroll to position [0, 0]
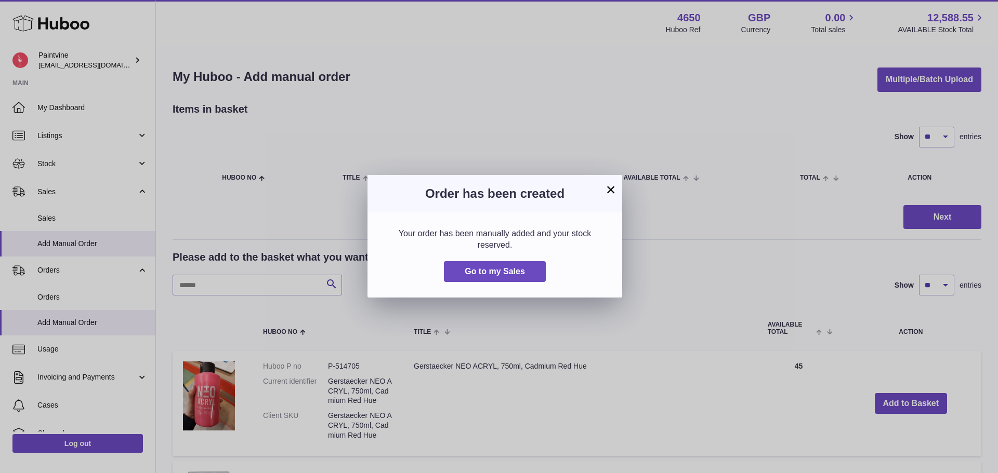
click at [613, 183] on button "×" at bounding box center [610, 189] width 12 height 12
